Goal: Task Accomplishment & Management: Manage account settings

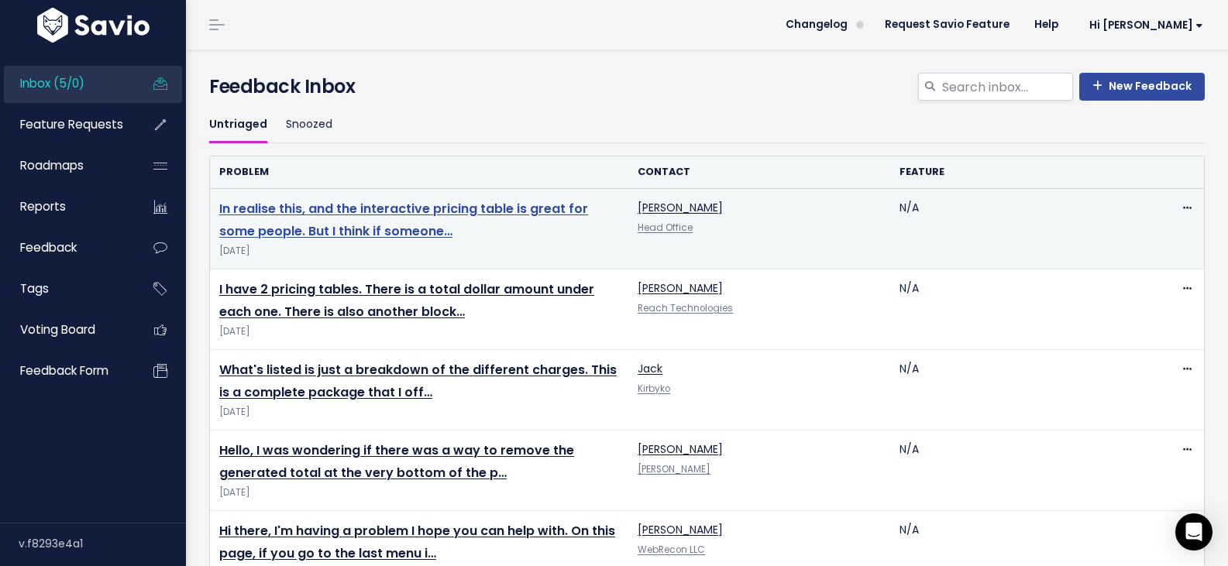
click at [413, 230] on link "In realise this, and the interactive pricing table is great for some people. Bu…" at bounding box center [403, 220] width 369 height 40
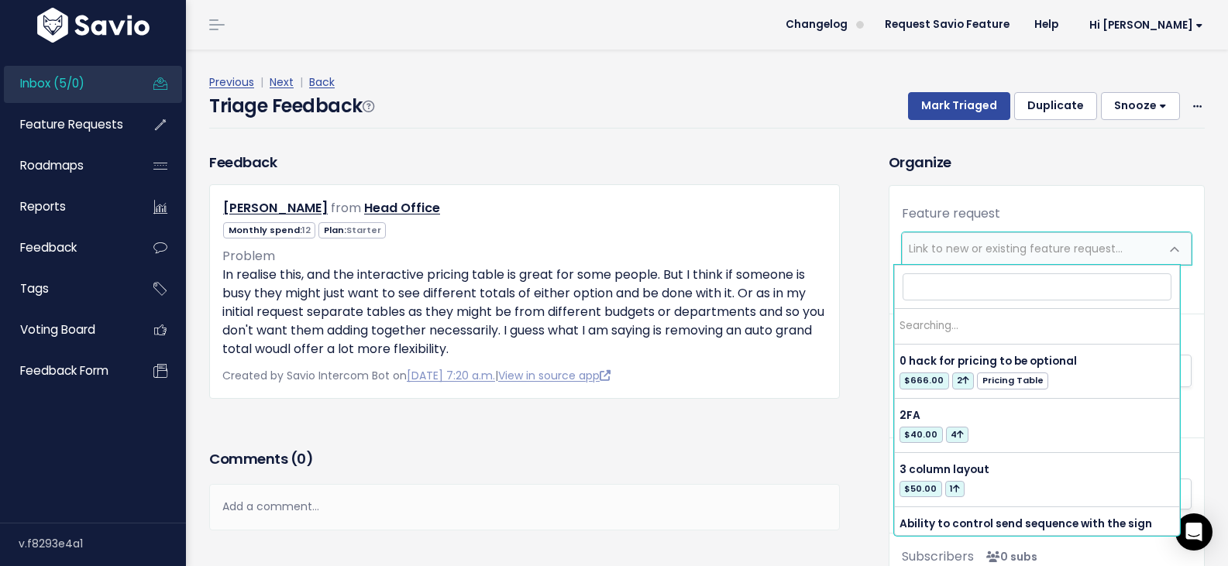
click at [978, 252] on span "Link to new or existing feature request..." at bounding box center [1016, 248] width 214 height 15
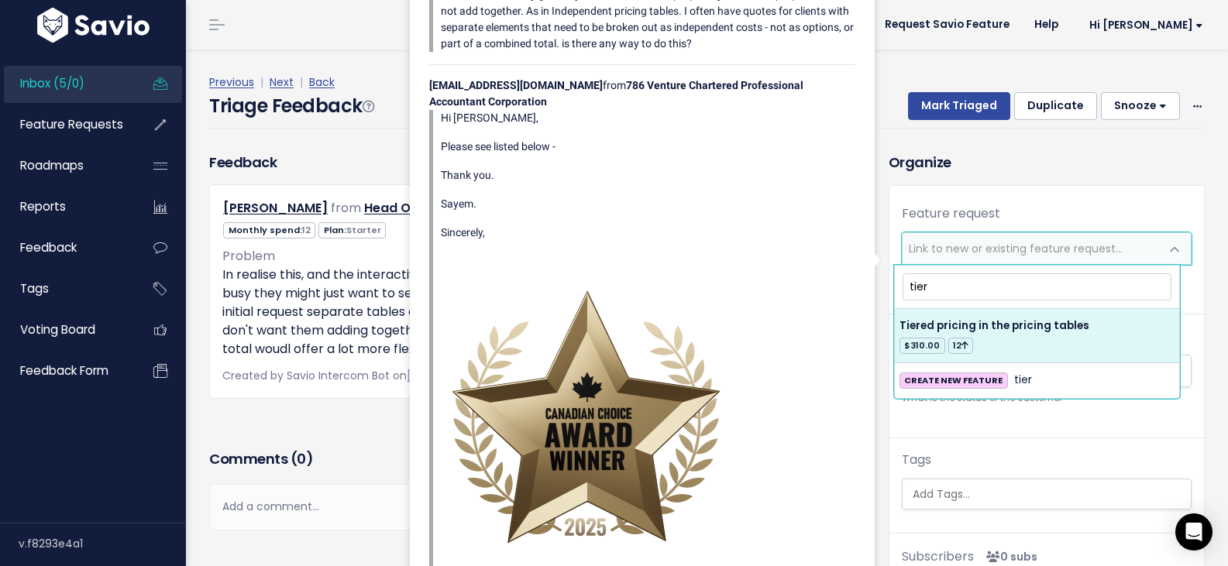
type input "tier"
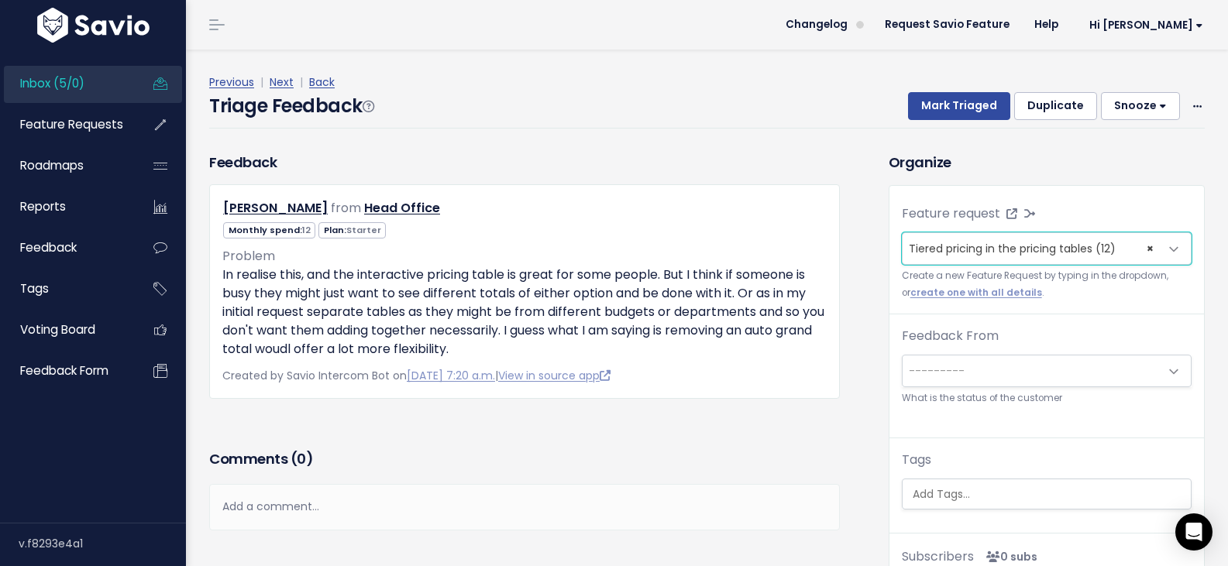
select select "17311"
click at [940, 114] on button "Mark Triaged" at bounding box center [959, 106] width 102 height 28
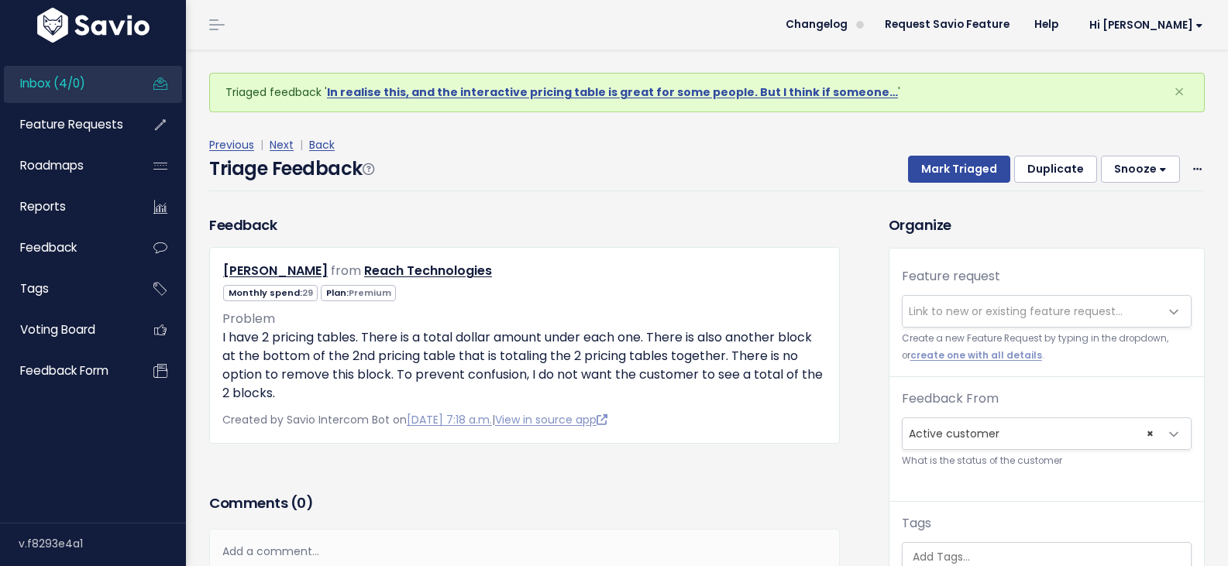
click at [1030, 301] on span "Link to new or existing feature request..." at bounding box center [1031, 311] width 257 height 31
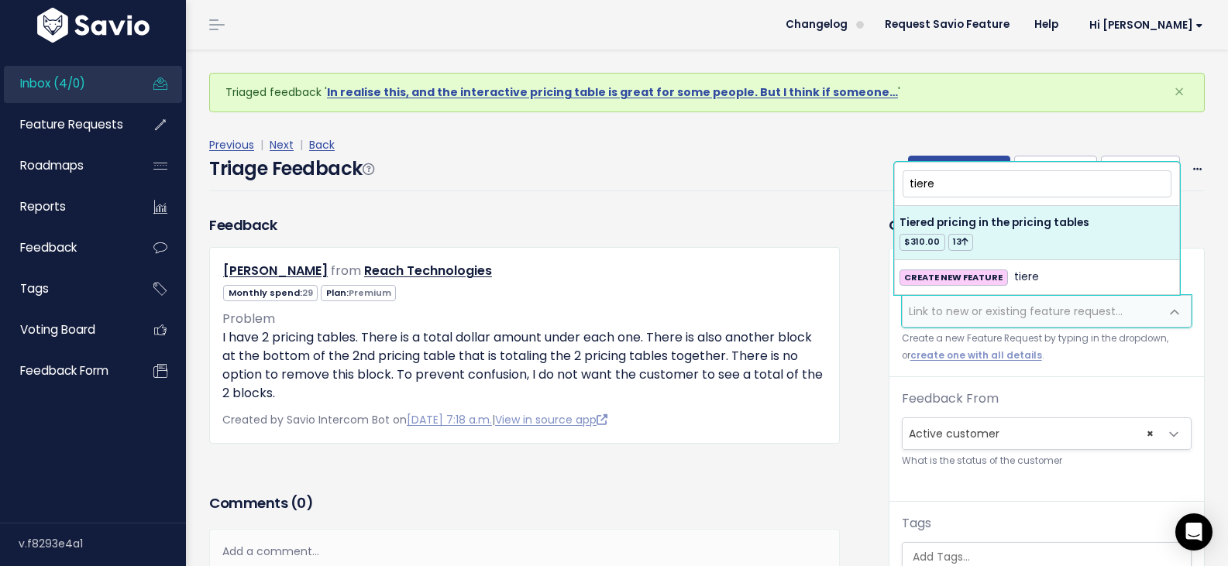
type input "tiere"
select select "17311"
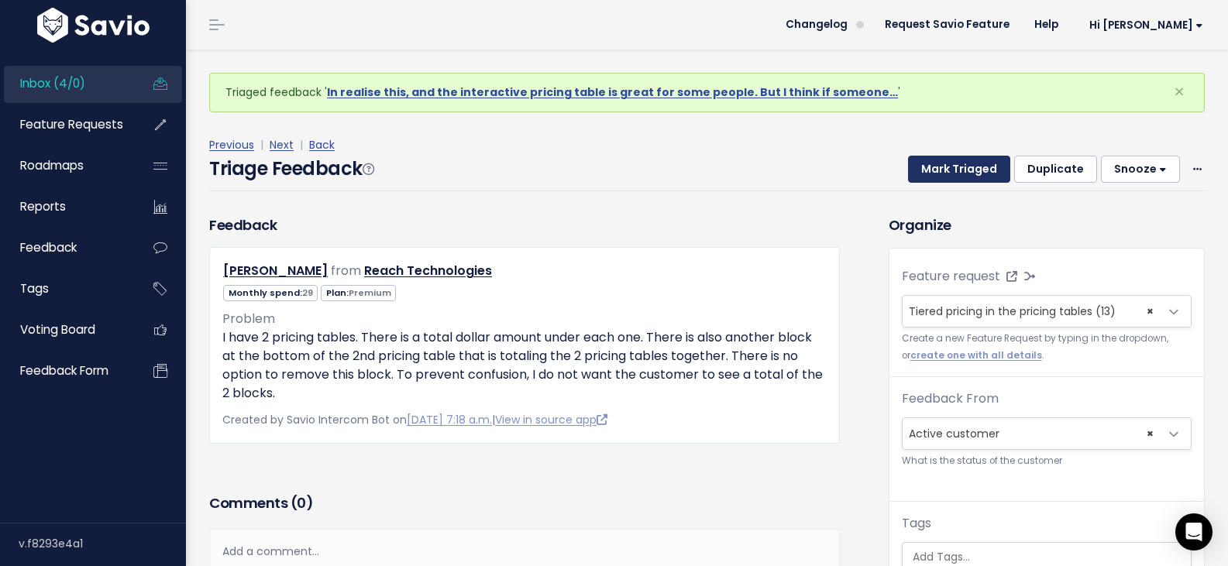
click at [957, 172] on button "Mark Triaged" at bounding box center [959, 170] width 102 height 28
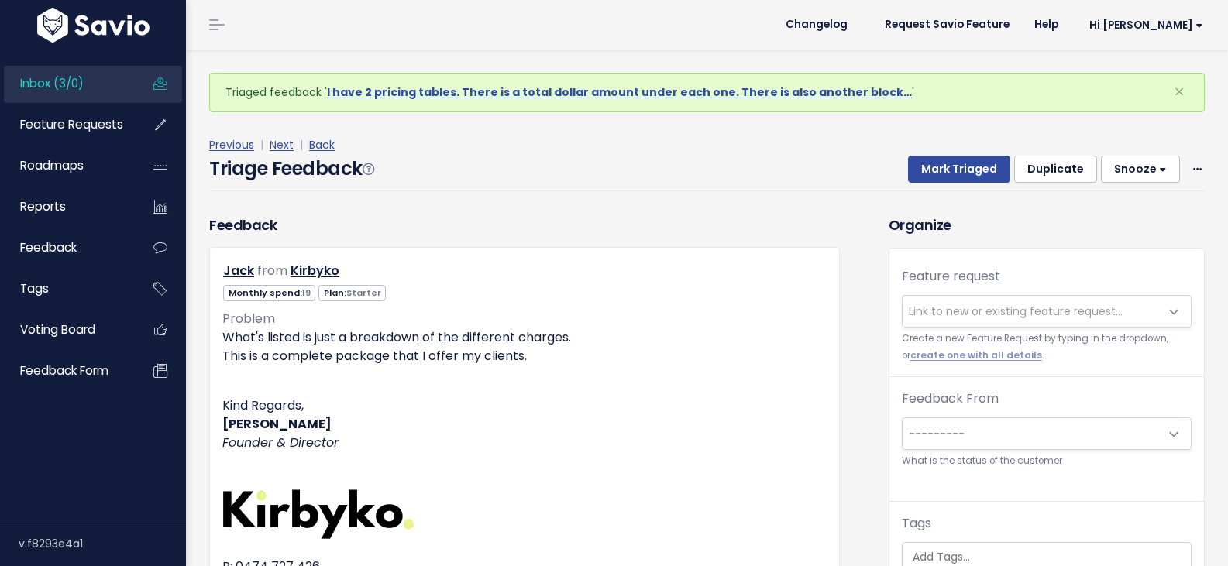
click at [934, 309] on span "Link to new or existing feature request..." at bounding box center [1016, 311] width 214 height 15
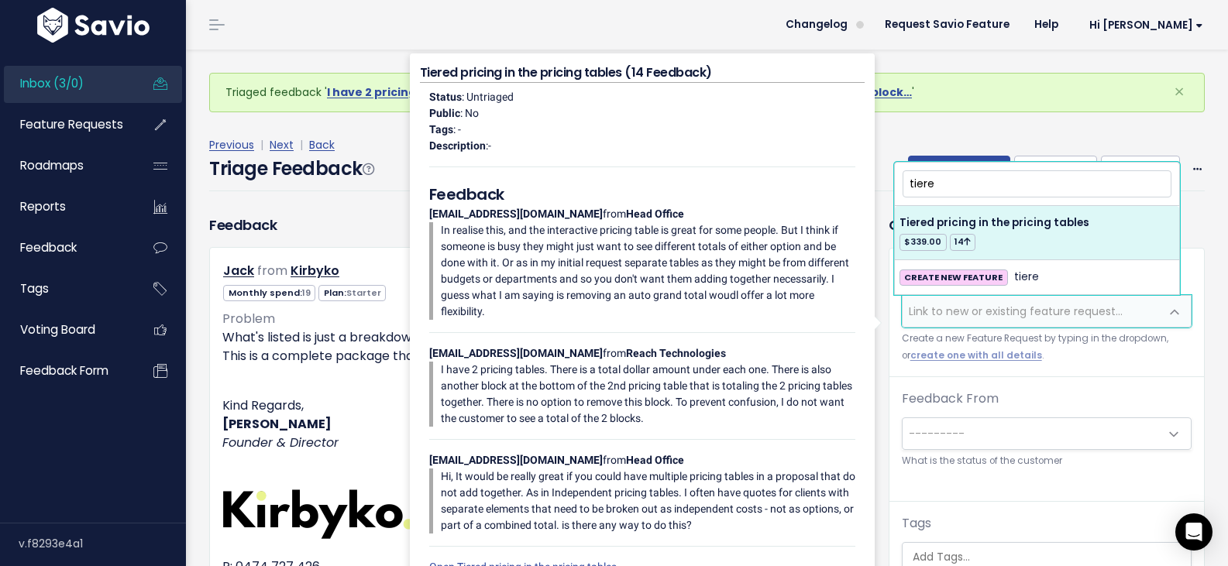
type input "tiere"
select select "17311"
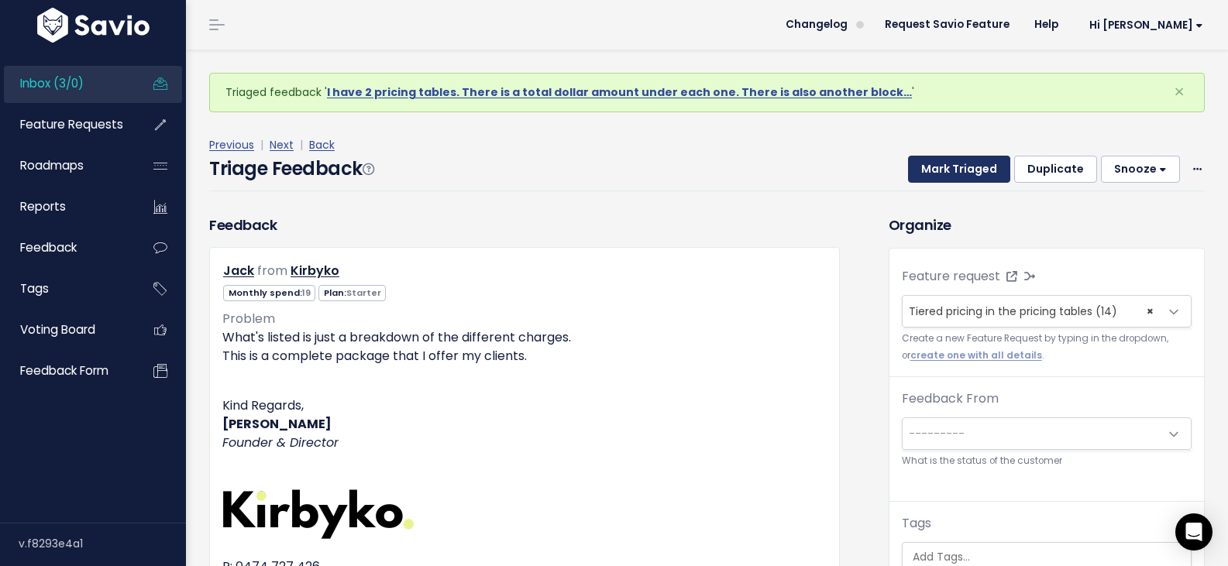
click at [965, 168] on button "Mark Triaged" at bounding box center [959, 170] width 102 height 28
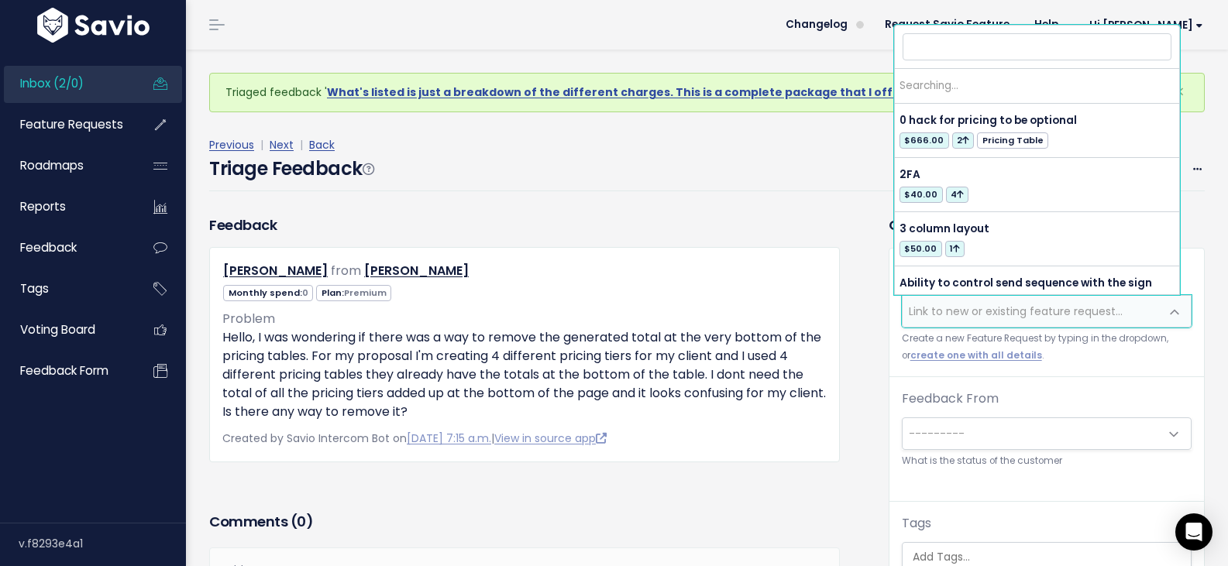
click at [951, 300] on span "Link to new or existing feature request..." at bounding box center [1031, 311] width 257 height 31
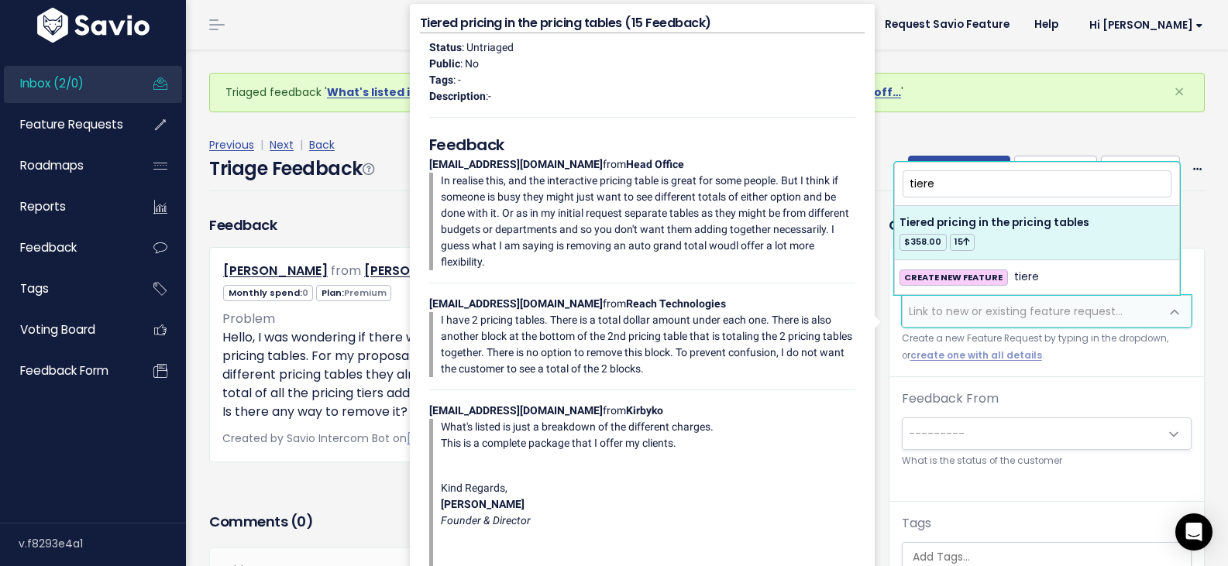
type input "tiere"
select select "17311"
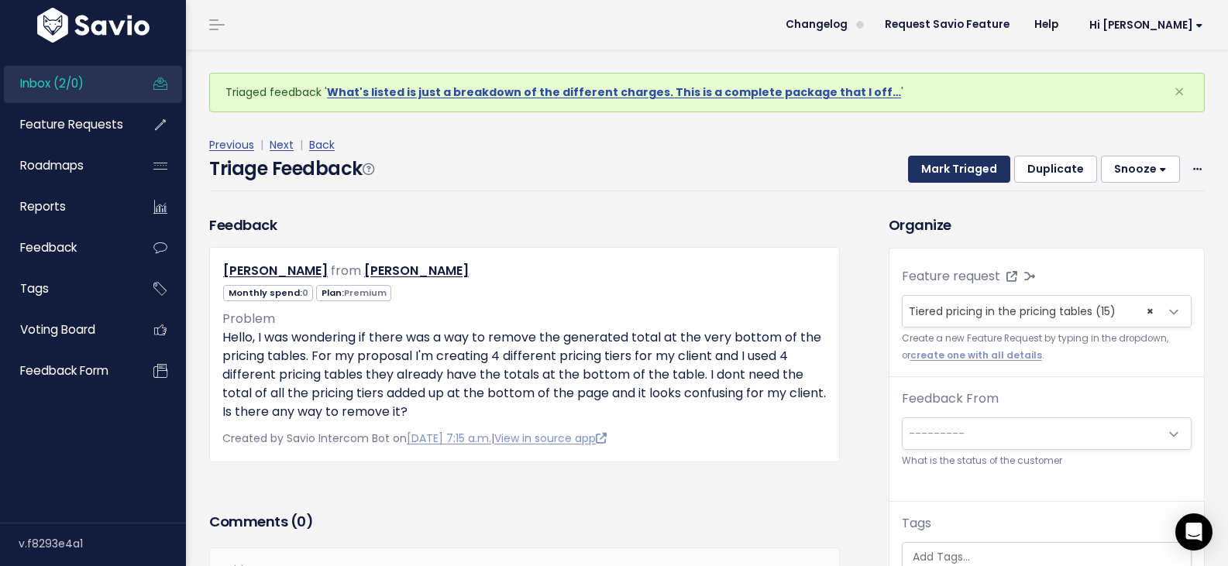
click at [942, 177] on button "Mark Triaged" at bounding box center [959, 170] width 102 height 28
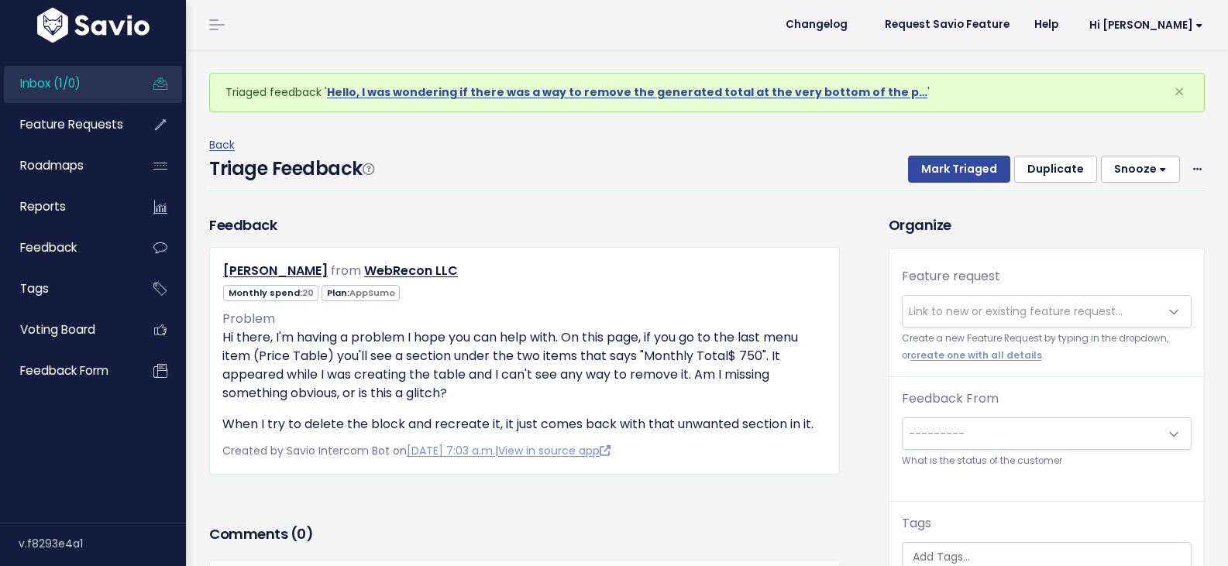
click at [953, 319] on span "Link to new or existing feature request..." at bounding box center [1016, 311] width 214 height 15
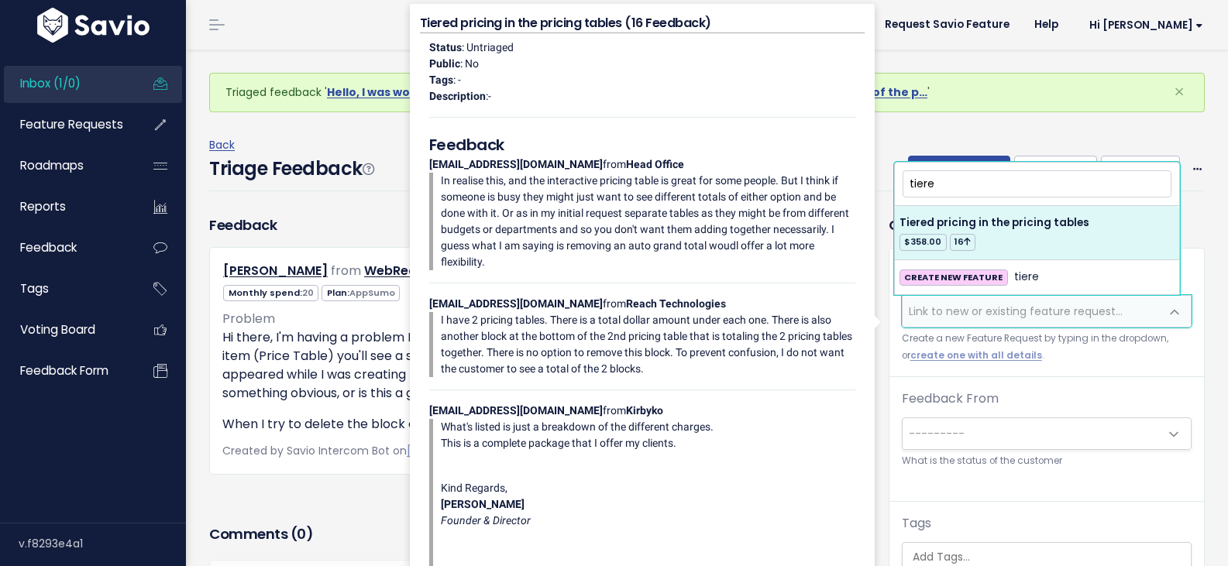
type input "tiere"
select select "17311"
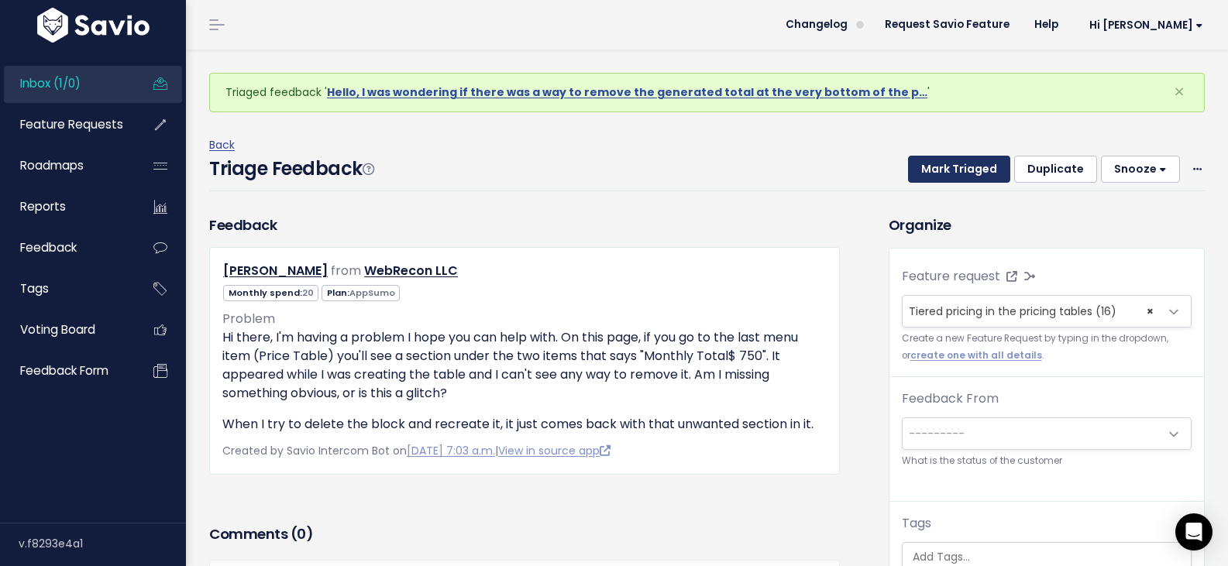
click at [957, 167] on button "Mark Triaged" at bounding box center [959, 170] width 102 height 28
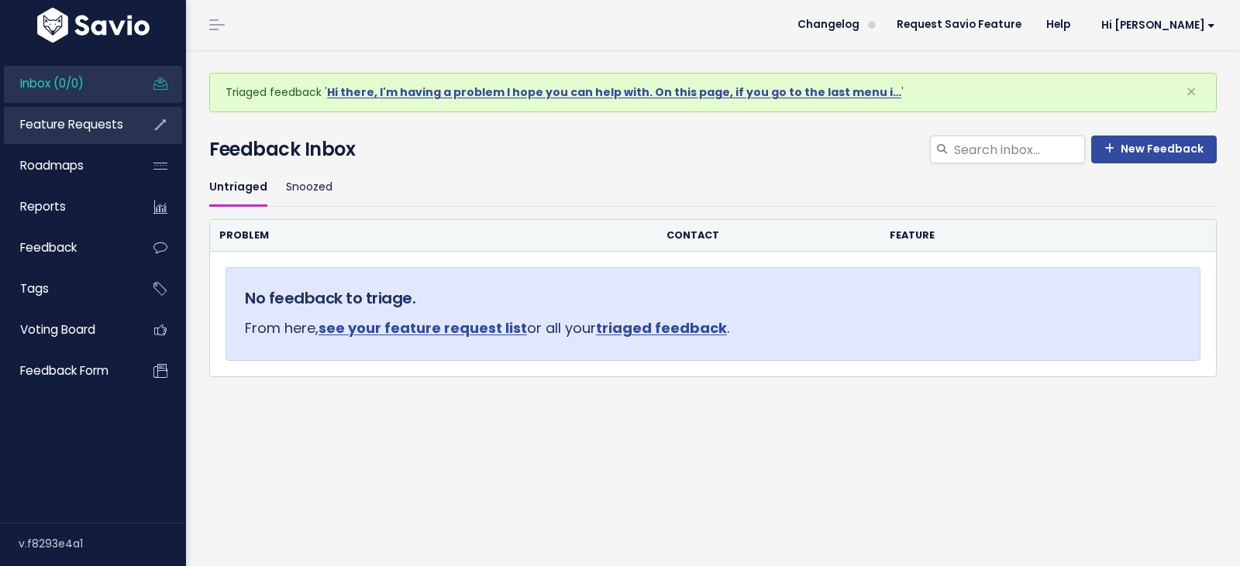
click at [67, 125] on span "Feature Requests" at bounding box center [71, 124] width 103 height 16
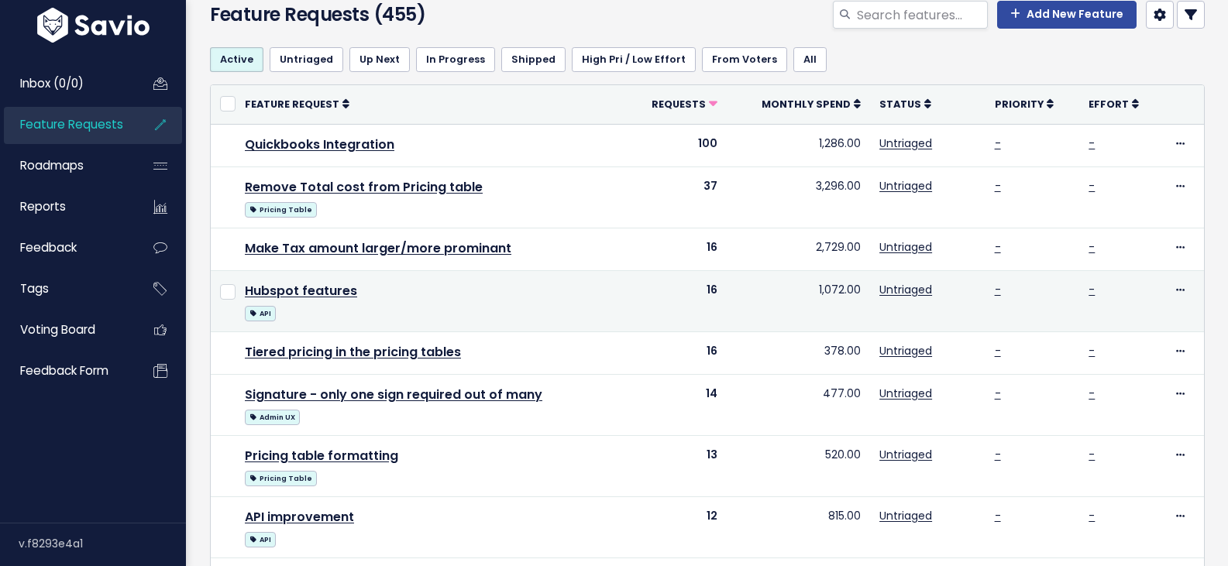
scroll to position [77, 0]
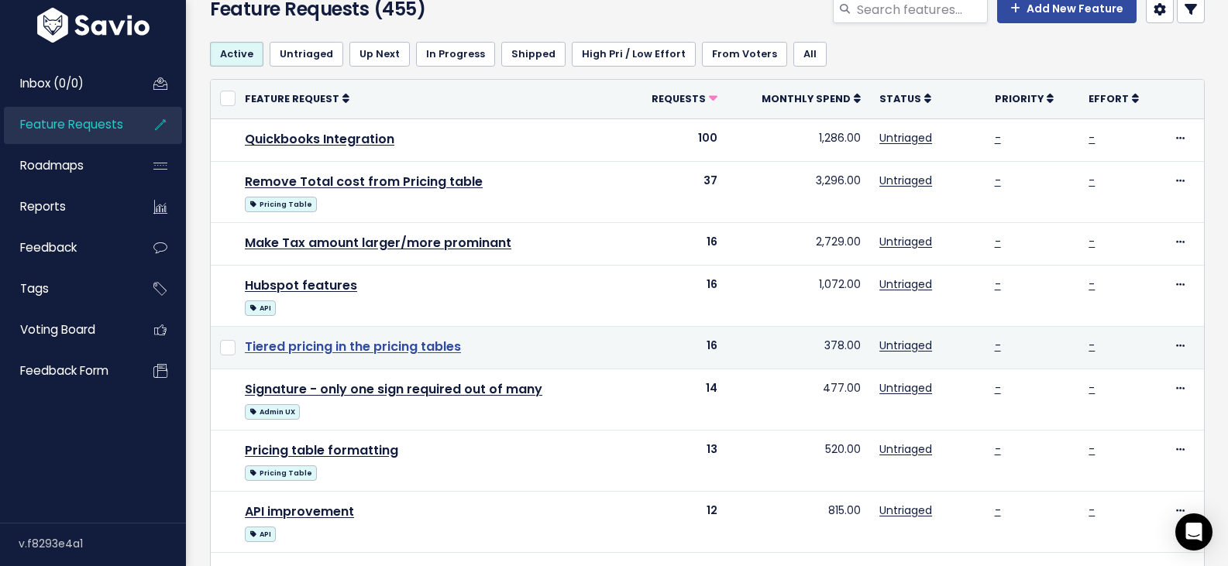
click at [412, 349] on link "Tiered pricing in the pricing tables" at bounding box center [353, 347] width 216 height 18
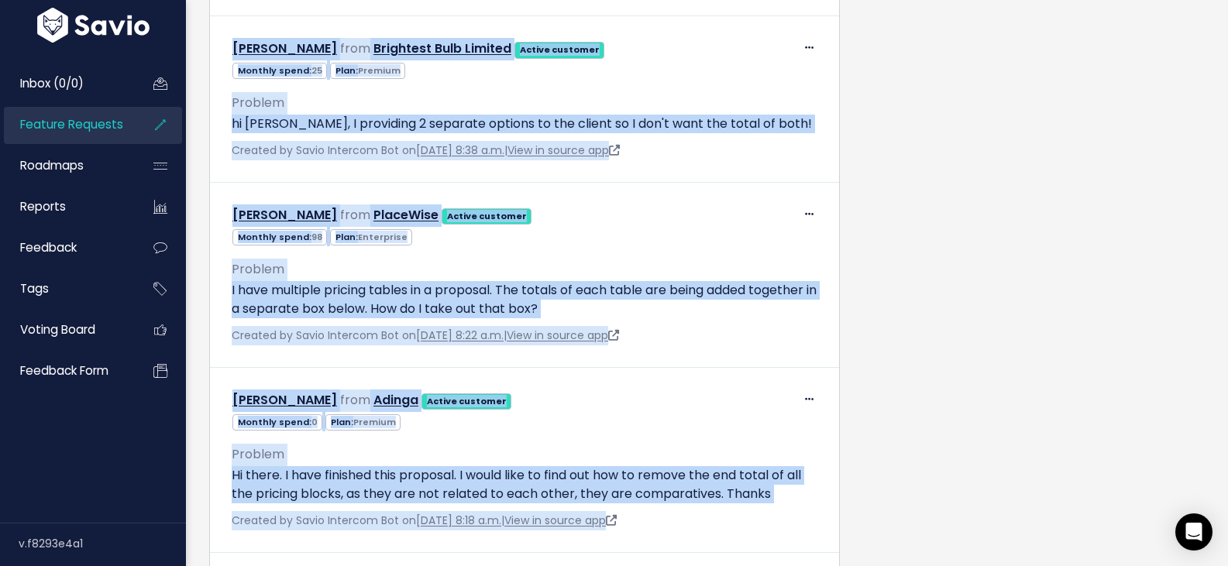
scroll to position [5081, 0]
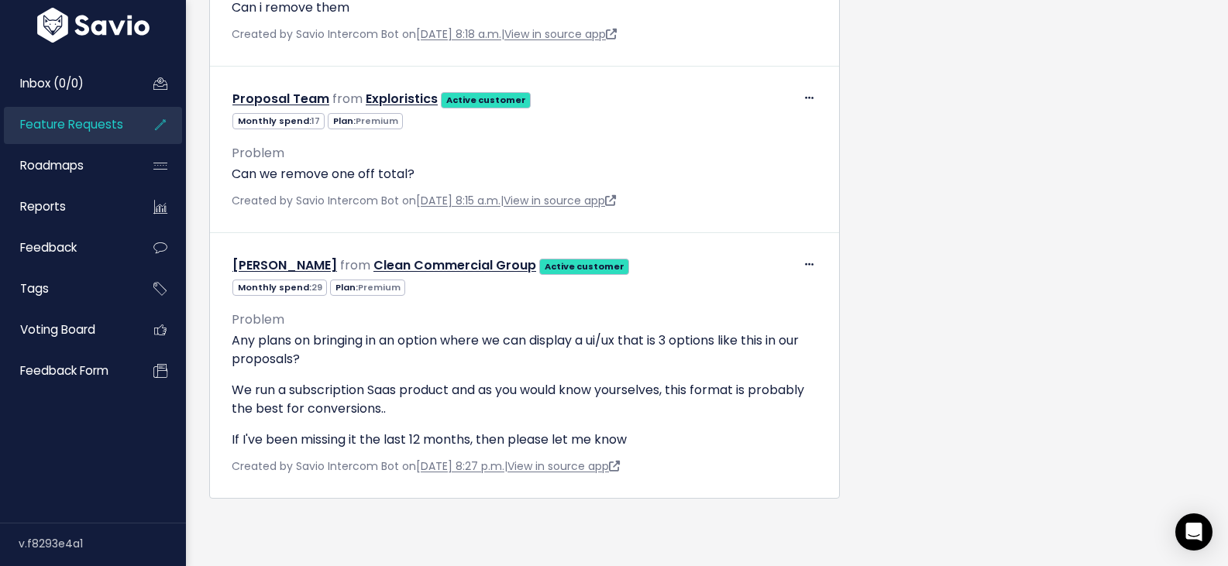
drag, startPoint x: 224, startPoint y: 206, endPoint x: 829, endPoint y: 594, distance: 718.8
copy table "Select feedback Select action Compose Email to 0 Contacts Copy 0 Emails to Clip…"
